Goal: Information Seeking & Learning: Learn about a topic

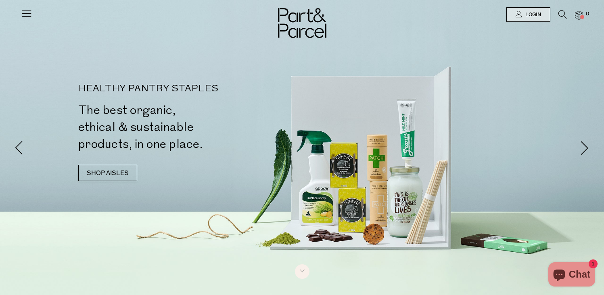
click at [28, 16] on icon at bounding box center [26, 13] width 11 height 11
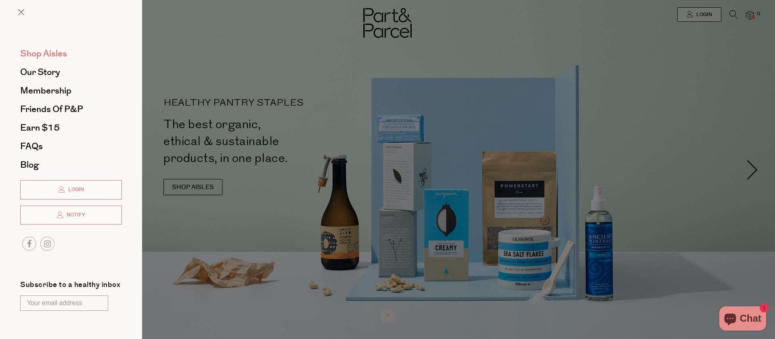
click at [29, 52] on span "Shop Aisles" at bounding box center [43, 53] width 47 height 13
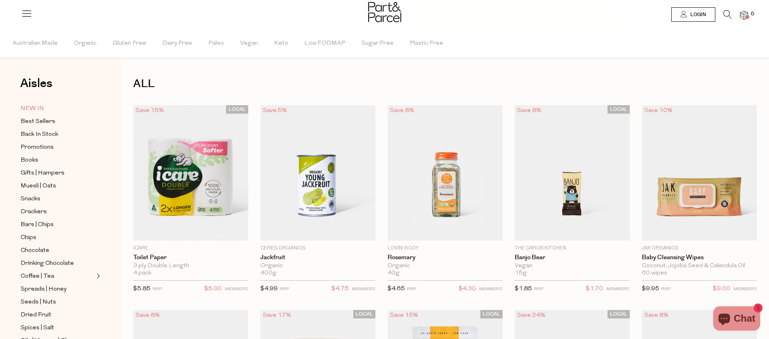
click at [48, 107] on link "NEW IN" at bounding box center [57, 109] width 73 height 10
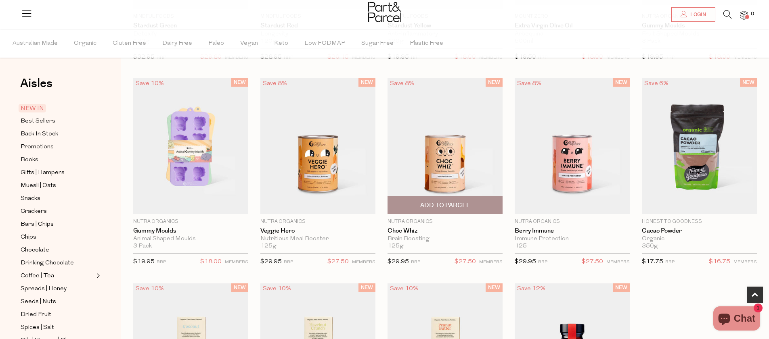
scroll to position [247, 0]
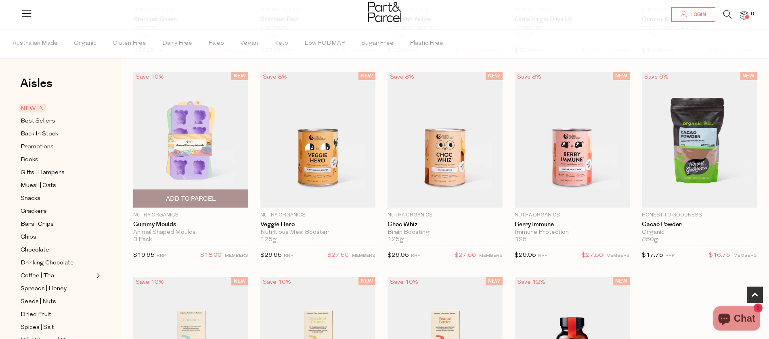
click at [218, 174] on img at bounding box center [190, 140] width 115 height 136
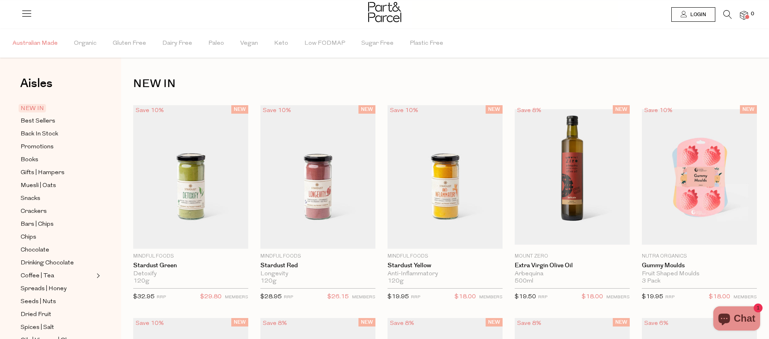
click at [50, 45] on span "Australian Made" at bounding box center [35, 43] width 45 height 28
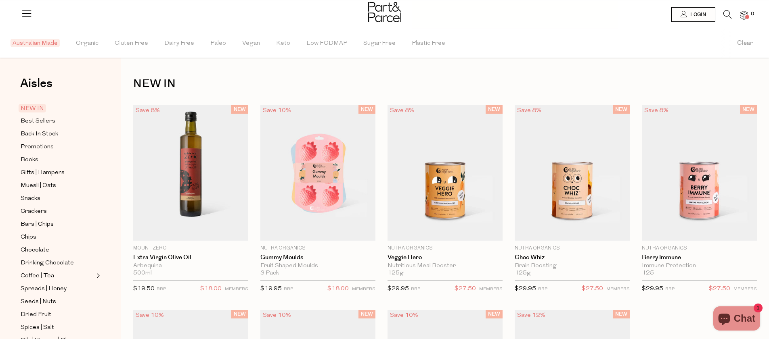
click at [418, 19] on div at bounding box center [384, 13] width 769 height 26
click at [394, 19] on img at bounding box center [384, 12] width 33 height 20
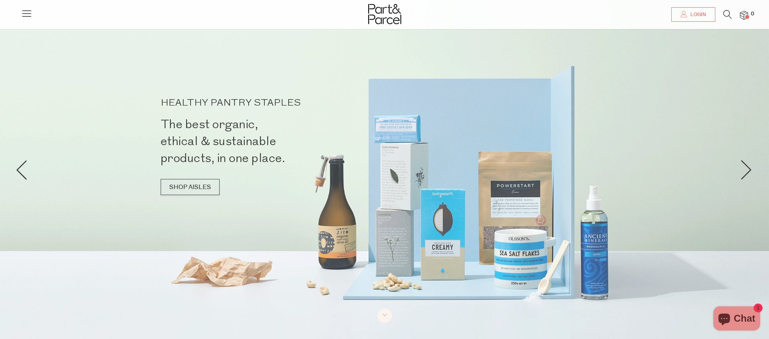
scroll to position [15, 0]
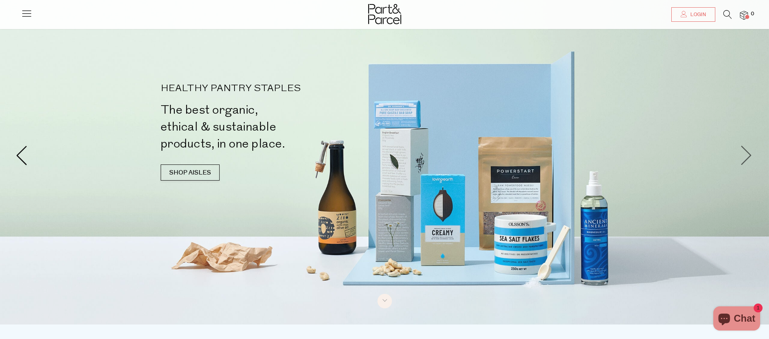
click at [750, 155] on span at bounding box center [747, 155] width 20 height 20
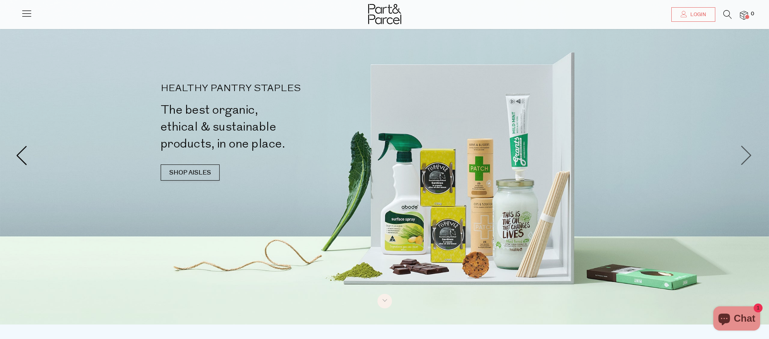
click at [751, 154] on span at bounding box center [747, 155] width 20 height 20
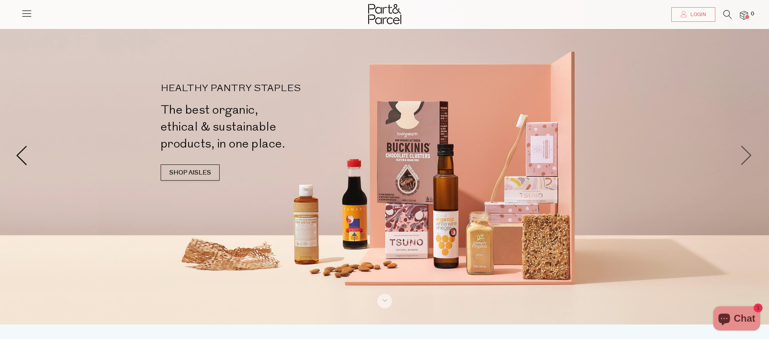
click at [751, 154] on span at bounding box center [747, 155] width 20 height 20
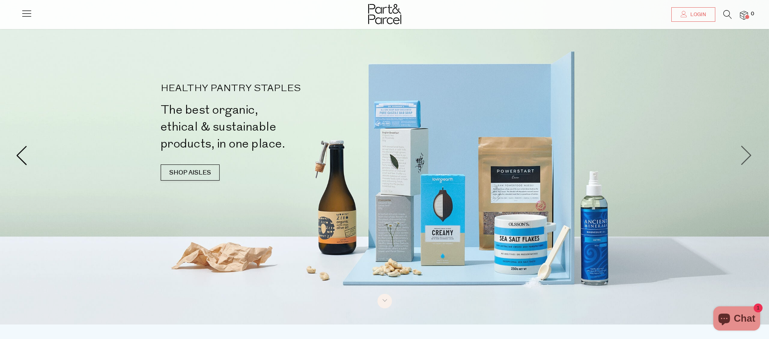
click at [751, 154] on span at bounding box center [747, 155] width 20 height 20
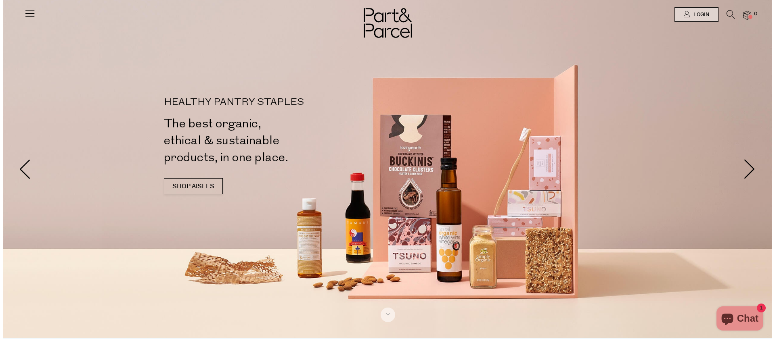
scroll to position [0, 0]
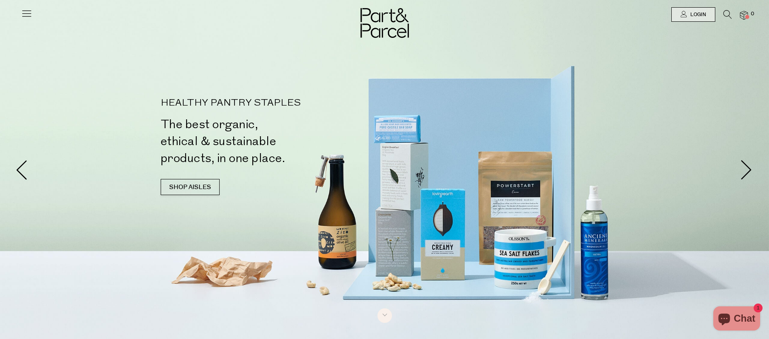
click at [30, 19] on icon at bounding box center [26, 13] width 11 height 11
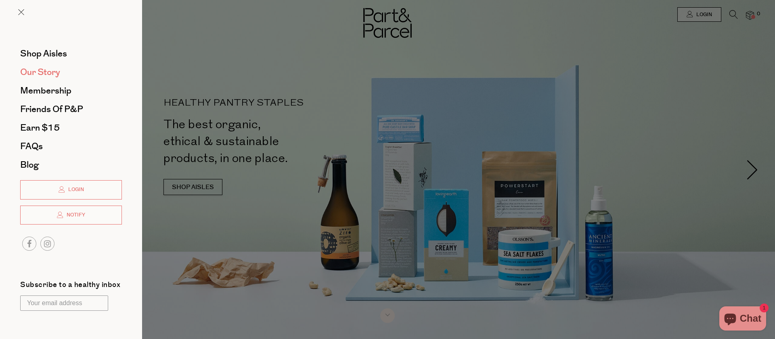
click at [42, 74] on span "Our Story" at bounding box center [40, 72] width 40 height 13
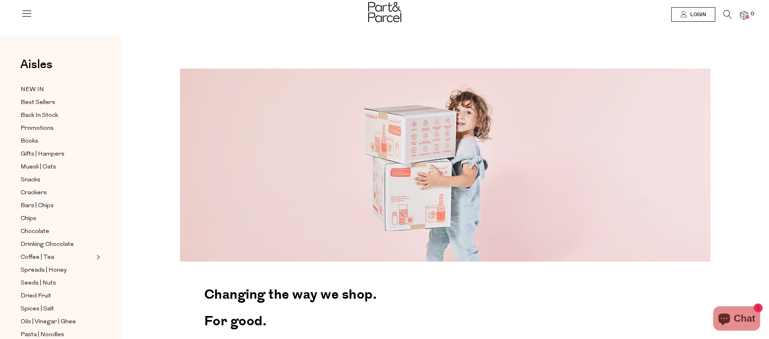
click at [17, 13] on div at bounding box center [384, 13] width 769 height 26
click at [23, 10] on icon at bounding box center [26, 13] width 11 height 11
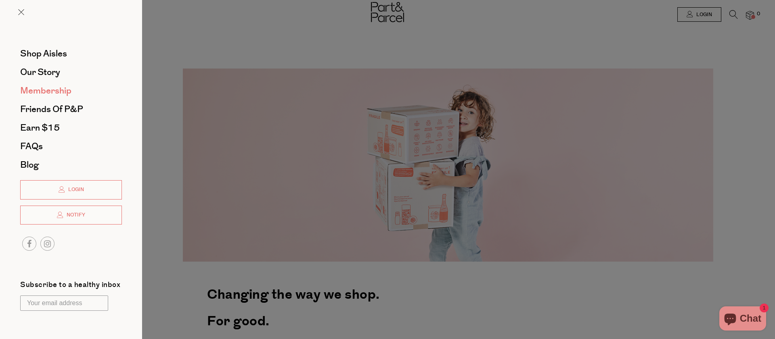
click at [46, 88] on span "Membership" at bounding box center [45, 90] width 51 height 13
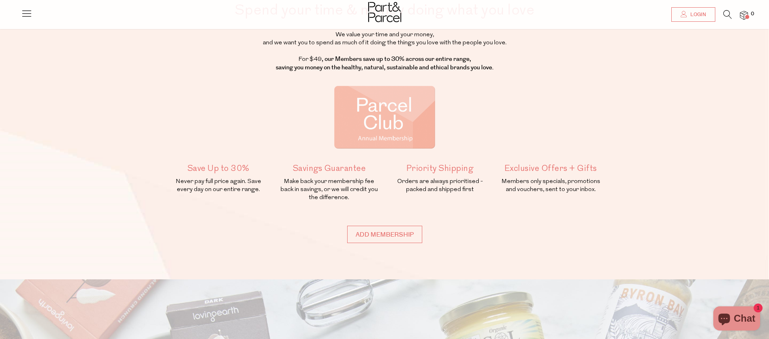
scroll to position [64, 0]
